Goal: Task Accomplishment & Management: Complete application form

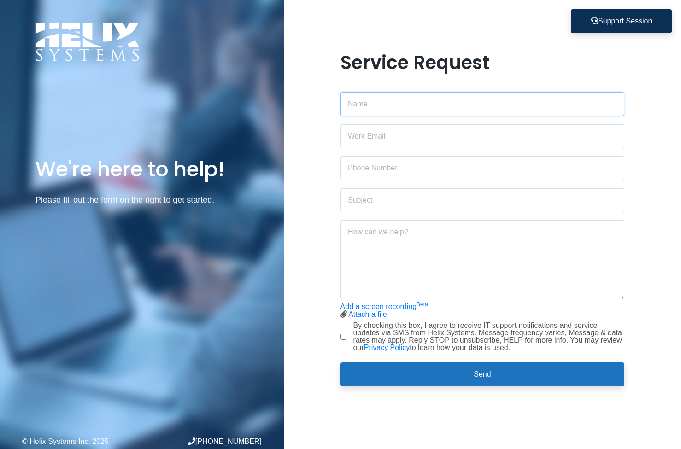
click at [385, 105] on input "text" at bounding box center [483, 104] width 284 height 24
type input "Gilli"
type input "n"
click at [431, 99] on input "Gilli" at bounding box center [483, 104] width 284 height 24
type input "Gillian"
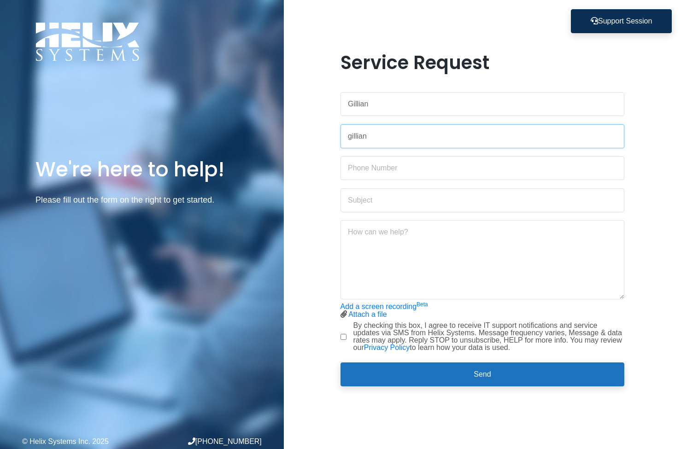
type input "[EMAIL_ADDRESS][PERSON_NAME][DOMAIN_NAME]"
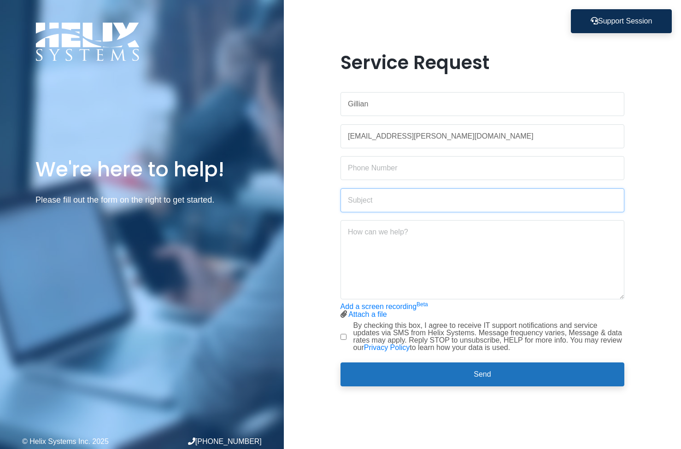
click at [395, 203] on input "text" at bounding box center [483, 201] width 284 height 24
type input "Grant Access to ECT SP Folder"
drag, startPoint x: 404, startPoint y: 260, endPoint x: 397, endPoint y: 260, distance: 6.5
click at [402, 260] on textarea at bounding box center [483, 259] width 284 height 79
type textarea "Hi there, Can access"
